Goal: Transaction & Acquisition: Download file/media

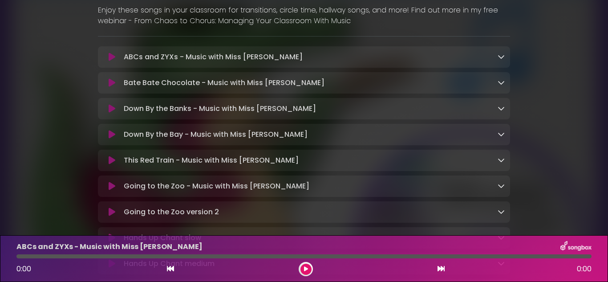
scroll to position [129, 0]
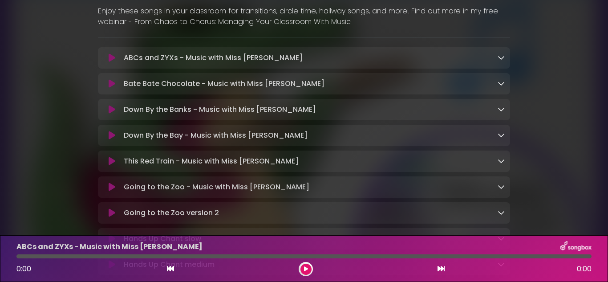
click at [503, 58] on icon at bounding box center [500, 57] width 7 height 7
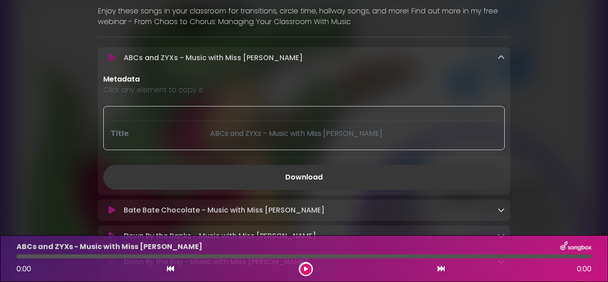
click at [313, 176] on link "Download" at bounding box center [303, 177] width 401 height 25
click at [503, 211] on icon at bounding box center [500, 209] width 7 height 7
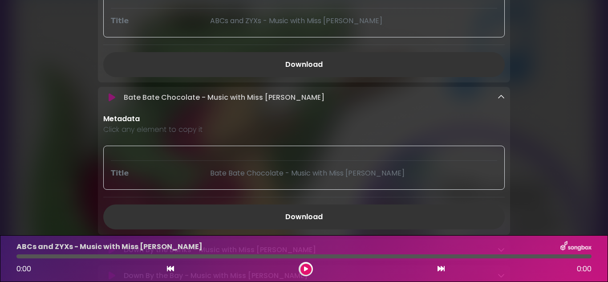
scroll to position [249, 0]
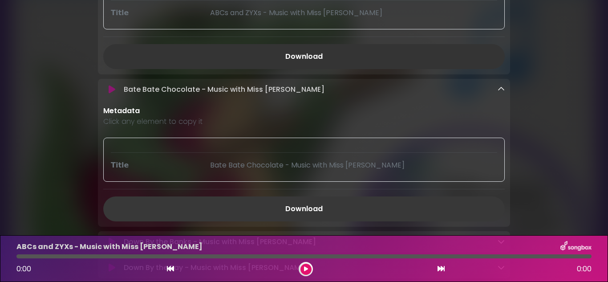
click at [323, 218] on link "Download" at bounding box center [303, 208] width 401 height 25
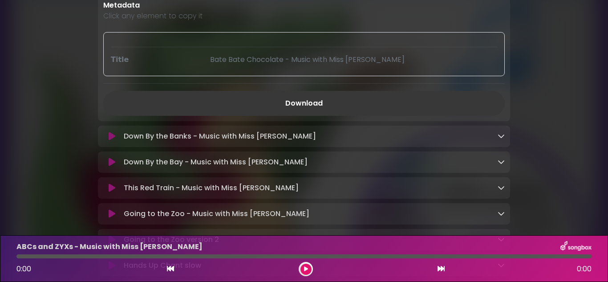
scroll to position [365, 0]
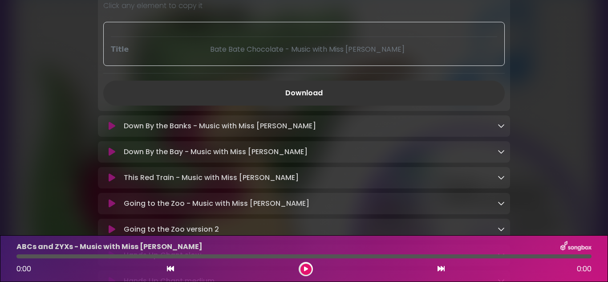
click at [346, 129] on div "Down By the Banks - Music with Miss [PERSON_NAME] Loading Track..." at bounding box center [312, 126] width 384 height 11
click at [500, 129] on icon at bounding box center [500, 125] width 7 height 7
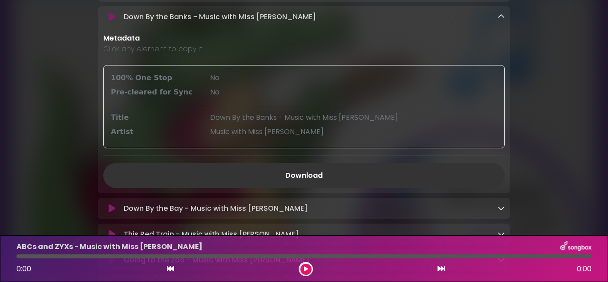
scroll to position [483, 0]
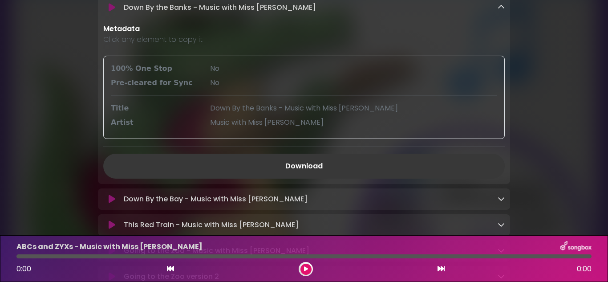
click at [314, 167] on link "Download" at bounding box center [303, 165] width 401 height 25
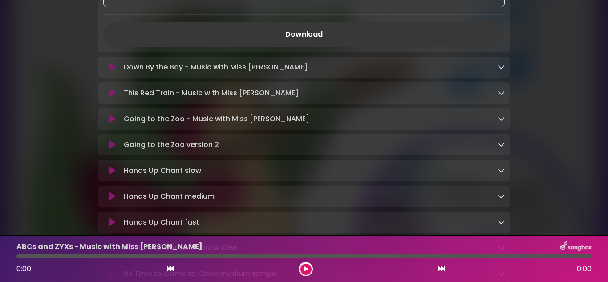
scroll to position [616, 0]
click at [503, 69] on icon at bounding box center [500, 65] width 7 height 7
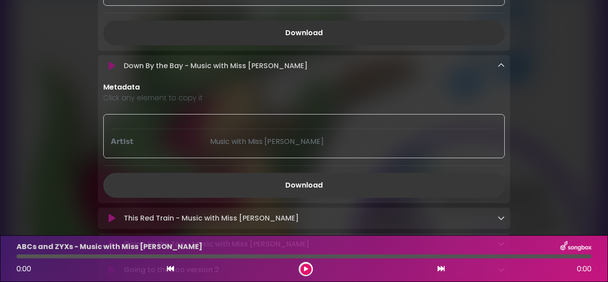
click at [314, 194] on link "Download" at bounding box center [303, 185] width 401 height 25
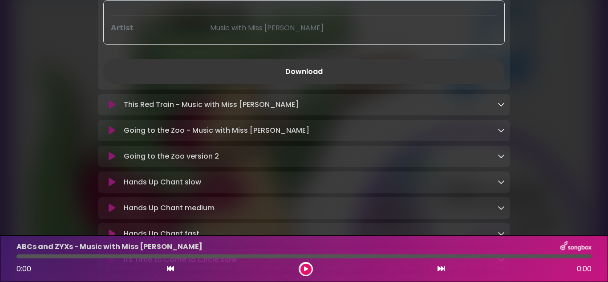
scroll to position [731, 0]
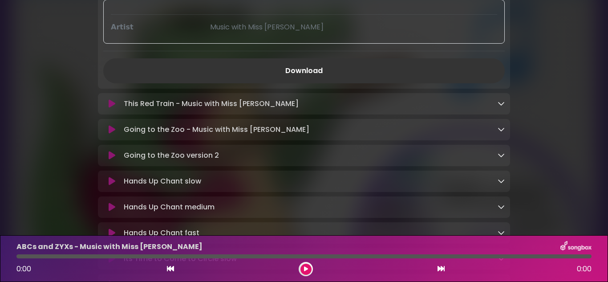
click at [500, 107] on icon at bounding box center [500, 103] width 7 height 7
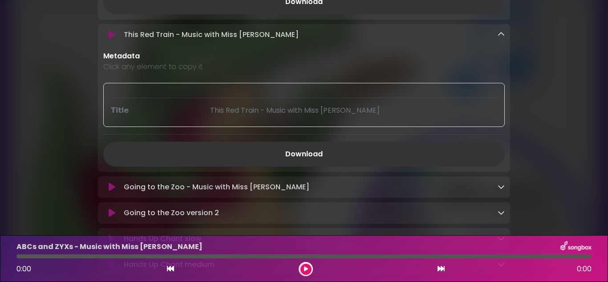
scroll to position [808, 0]
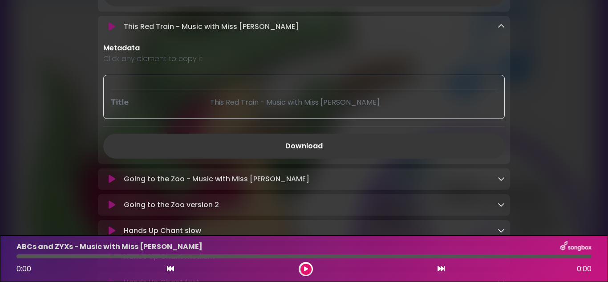
click at [309, 157] on link "Download" at bounding box center [303, 145] width 401 height 25
click at [501, 182] on icon at bounding box center [500, 178] width 7 height 7
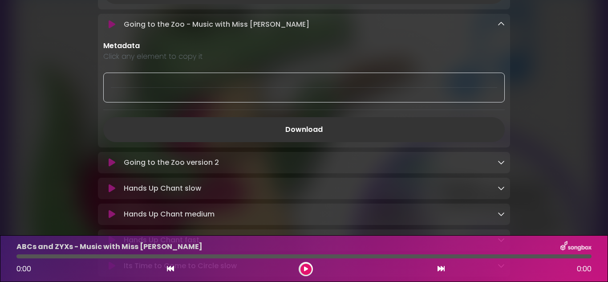
scroll to position [964, 0]
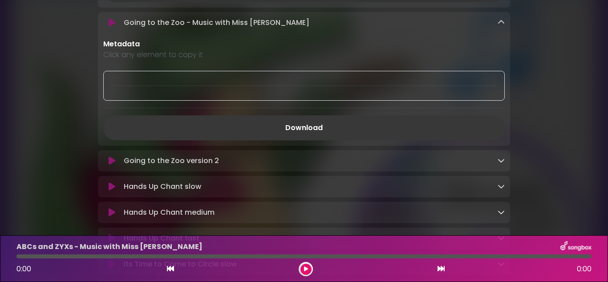
click at [321, 138] on link "Download" at bounding box center [303, 127] width 401 height 25
click at [500, 164] on icon at bounding box center [500, 160] width 7 height 7
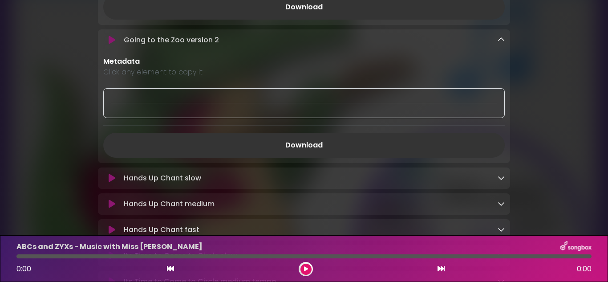
scroll to position [1090, 0]
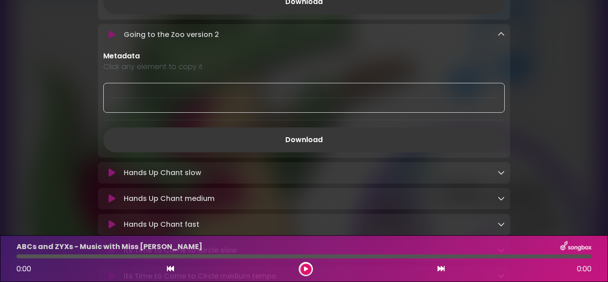
click at [318, 149] on link "Download" at bounding box center [303, 139] width 401 height 25
click at [501, 176] on icon at bounding box center [500, 172] width 7 height 7
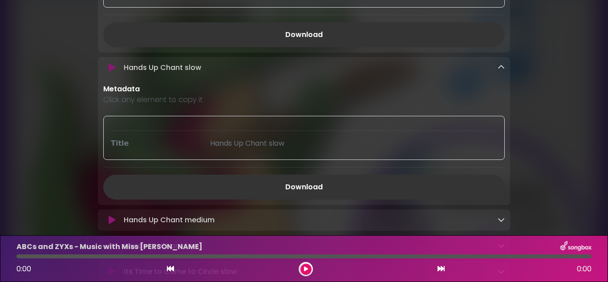
scroll to position [1207, 0]
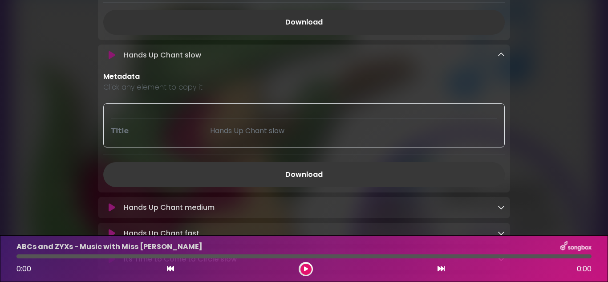
click at [329, 186] on link "Download" at bounding box center [303, 174] width 401 height 25
click at [323, 178] on link "Download" at bounding box center [303, 174] width 401 height 25
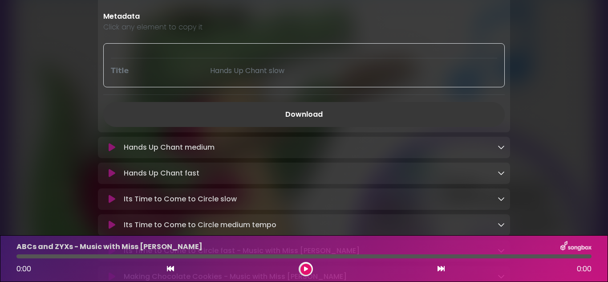
scroll to position [1270, 0]
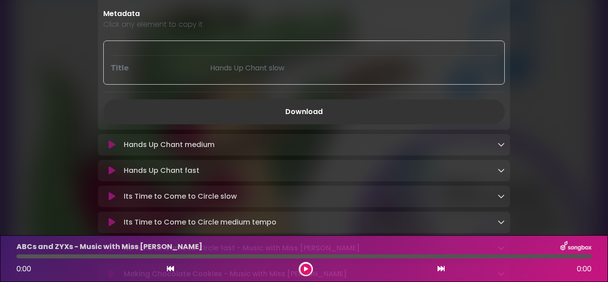
click at [500, 148] on icon at bounding box center [500, 144] width 7 height 7
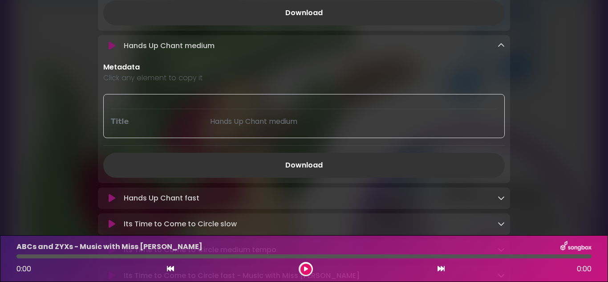
scroll to position [1375, 0]
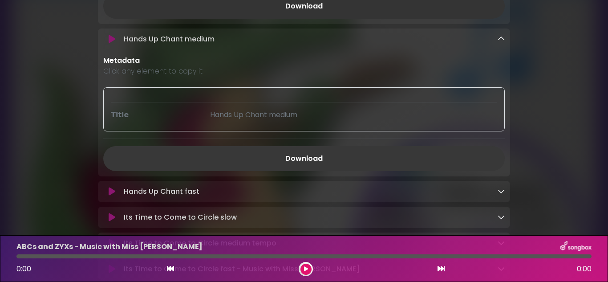
click at [312, 171] on link "Download" at bounding box center [303, 158] width 401 height 25
click at [501, 194] on icon at bounding box center [500, 190] width 7 height 7
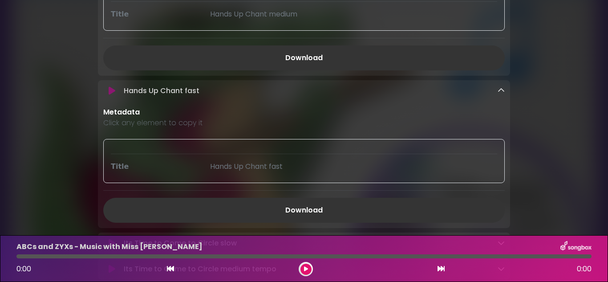
scroll to position [1495, 0]
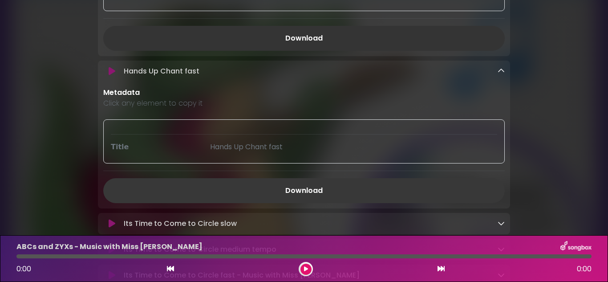
click at [318, 203] on link "Download" at bounding box center [303, 190] width 401 height 25
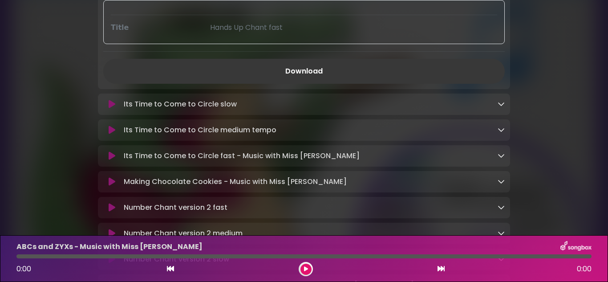
scroll to position [1616, 0]
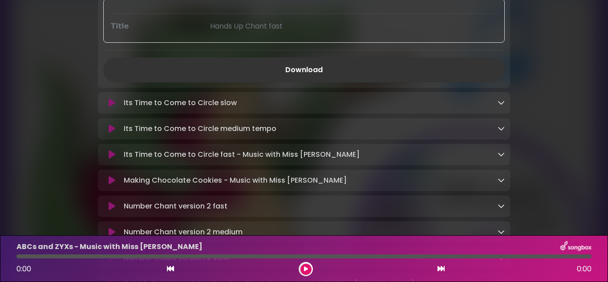
click at [501, 106] on icon at bounding box center [500, 102] width 7 height 7
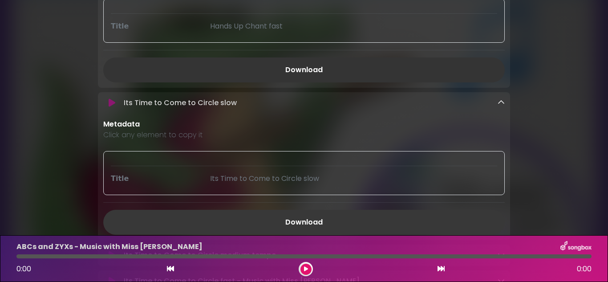
click at [324, 229] on link "Download" at bounding box center [303, 222] width 401 height 25
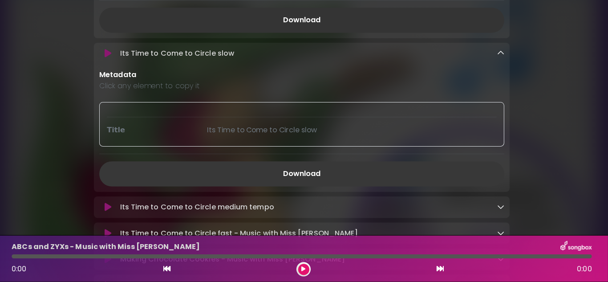
scroll to position [0, 0]
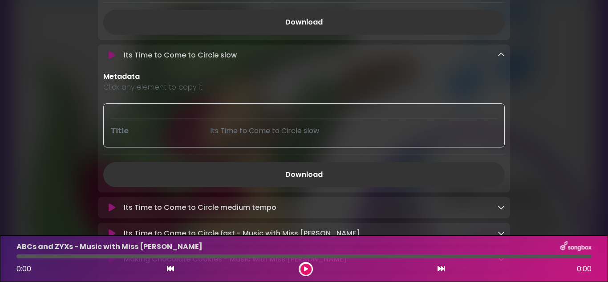
click at [500, 210] on icon at bounding box center [500, 206] width 7 height 7
click at [342, 224] on div "Its Time to Come to Circle medium tempo Loading Track..." at bounding box center [304, 271] width 412 height 148
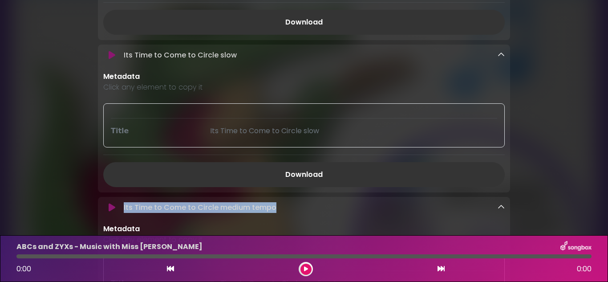
drag, startPoint x: 342, startPoint y: 224, endPoint x: 341, endPoint y: 167, distance: 57.0
click at [305, 213] on div "Its Time to Come to Circle medium tempo Loading Track..." at bounding box center [312, 207] width 384 height 11
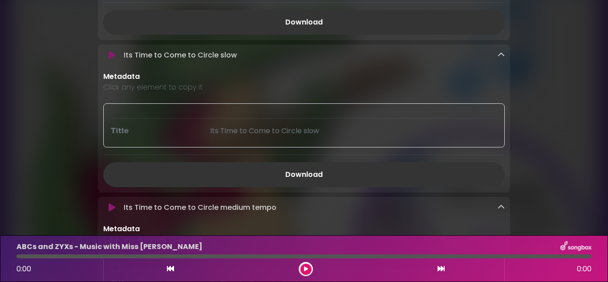
drag, startPoint x: 563, startPoint y: 198, endPoint x: 566, endPoint y: 213, distance: 15.1
click at [501, 210] on icon at bounding box center [500, 206] width 7 height 7
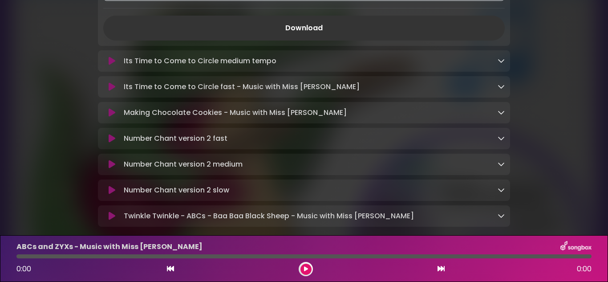
scroll to position [1819, 0]
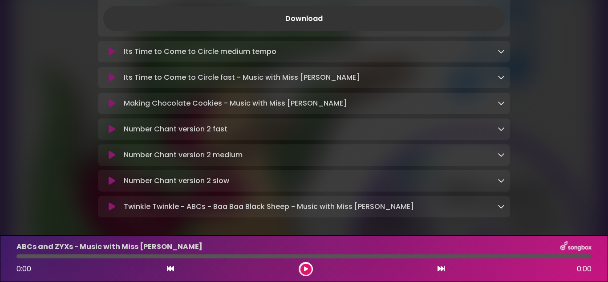
click at [500, 55] on icon at bounding box center [500, 51] width 7 height 7
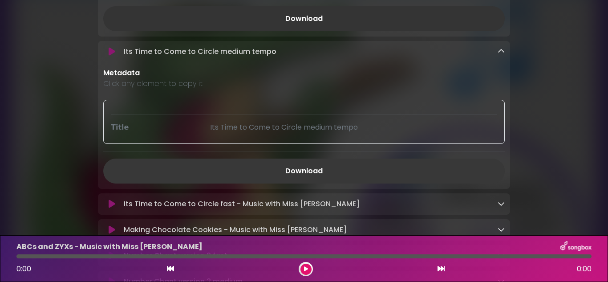
click at [314, 181] on link "Download" at bounding box center [303, 170] width 401 height 25
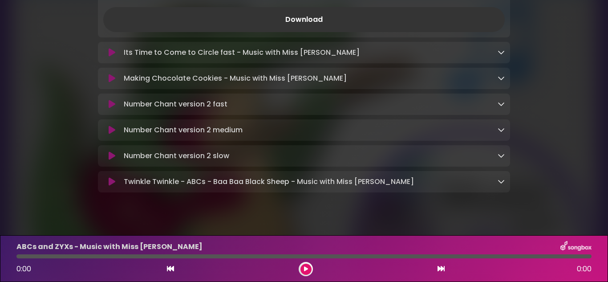
scroll to position [1971, 0]
click at [504, 55] on icon at bounding box center [500, 51] width 7 height 7
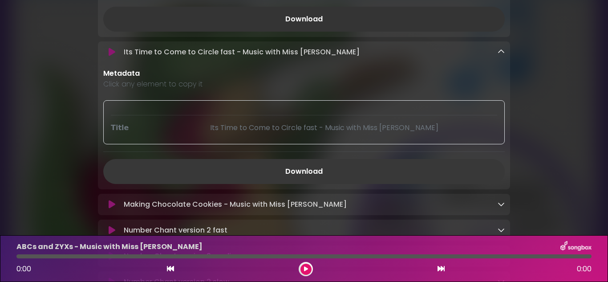
click at [335, 180] on link "Download" at bounding box center [303, 171] width 401 height 25
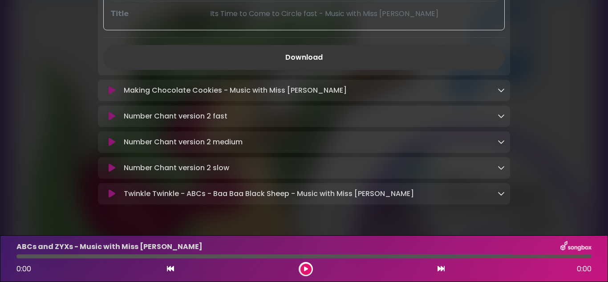
scroll to position [2125, 0]
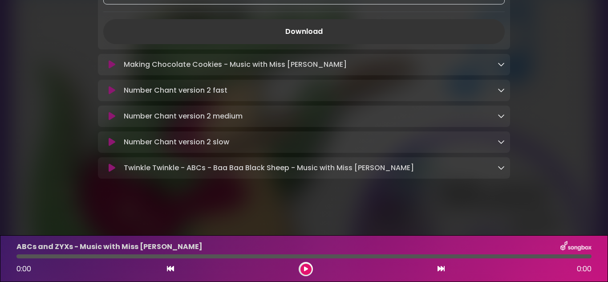
click at [501, 63] on icon at bounding box center [500, 64] width 7 height 7
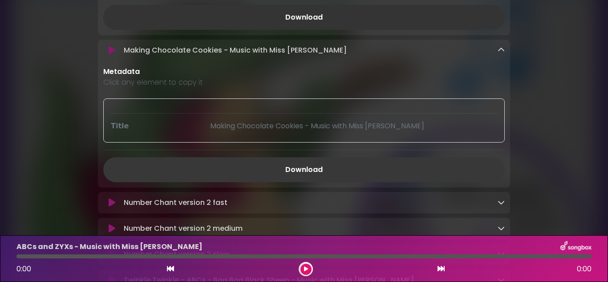
click at [302, 182] on link "Download" at bounding box center [303, 169] width 401 height 25
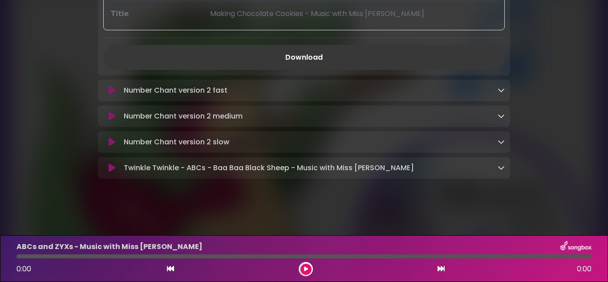
scroll to position [2252, 0]
click at [498, 87] on icon at bounding box center [500, 89] width 7 height 7
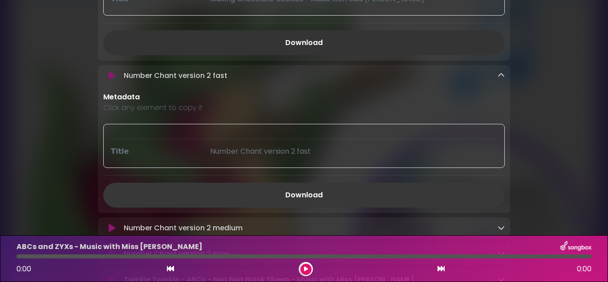
click at [306, 205] on link "Download" at bounding box center [303, 194] width 401 height 25
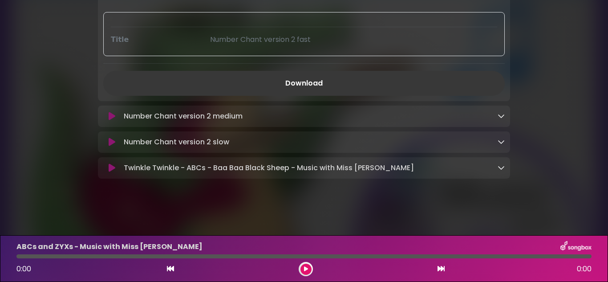
scroll to position [2379, 0]
click at [500, 115] on icon at bounding box center [500, 115] width 7 height 7
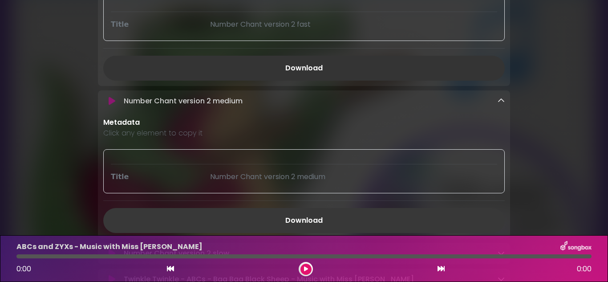
click at [320, 228] on link "Download" at bounding box center [303, 220] width 401 height 25
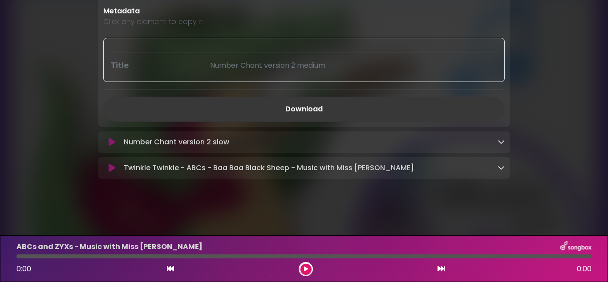
scroll to position [2505, 0]
click at [412, 142] on div "Number Chant version 2 slow Loading Track..." at bounding box center [312, 142] width 384 height 11
click at [497, 142] on div "Number Chant version 2 slow Loading Track..." at bounding box center [312, 142] width 384 height 11
click at [501, 139] on icon at bounding box center [500, 141] width 7 height 7
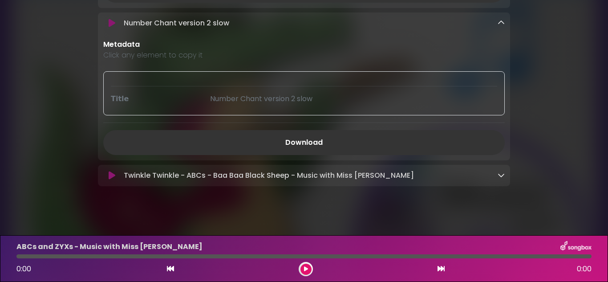
scroll to position [2617, 0]
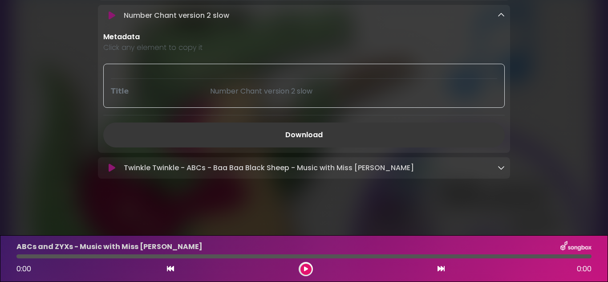
click at [321, 147] on link "Download" at bounding box center [303, 134] width 401 height 25
click at [502, 171] on icon at bounding box center [500, 167] width 7 height 7
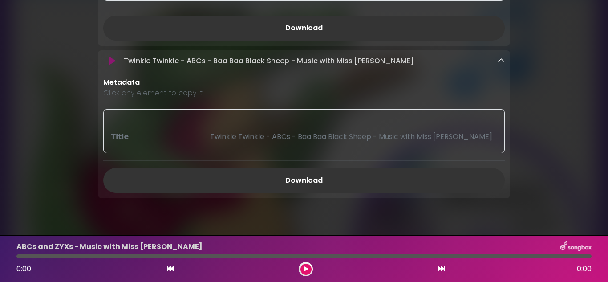
scroll to position [2736, 0]
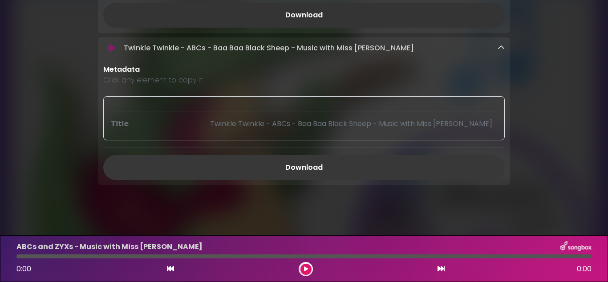
click at [312, 180] on link "Download" at bounding box center [303, 167] width 401 height 25
